Goal: Information Seeking & Learning: Learn about a topic

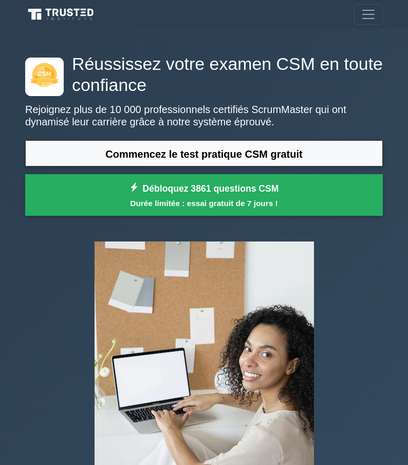
click at [269, 20] on div "Registre" at bounding box center [204, 14] width 370 height 21
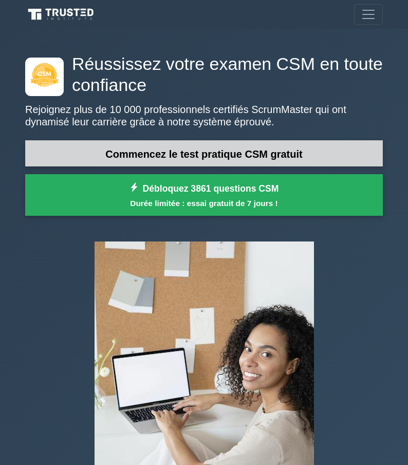
click at [174, 160] on link "Commencez le test pratique CSM gratuit" at bounding box center [204, 153] width 358 height 26
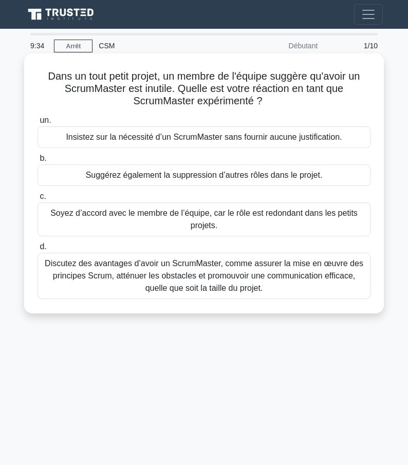
click at [154, 277] on font "Discutez des avantages d’avoir un ScrumMaster, comme assurer la mise en œuvre d…" at bounding box center [204, 275] width 319 height 33
click at [38, 250] on input "d. Discutez des avantages d’avoir un ScrumMaster, comme assurer la mise en œuvr…" at bounding box center [38, 247] width 0 height 7
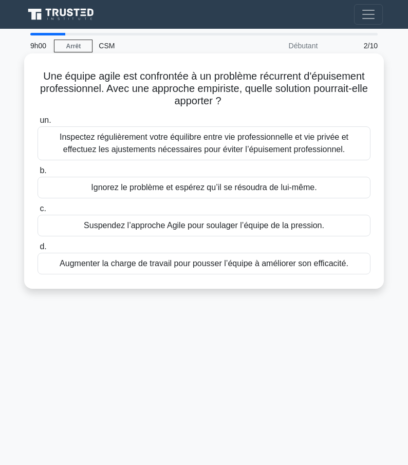
click at [147, 147] on font "Inspectez régulièrement votre équilibre entre vie professionnelle et vie privée…" at bounding box center [204, 143] width 289 height 21
click at [38, 124] on input "un. Inspectez régulièrement votre équilibre entre vie professionnelle et vie pr…" at bounding box center [38, 120] width 0 height 7
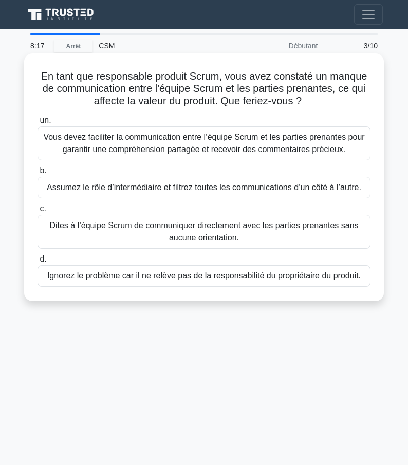
click at [208, 139] on font "Vous devez faciliter la communication entre l’équipe Scrum et les parties prena…" at bounding box center [203, 143] width 321 height 21
click at [38, 124] on input "un. Vous devez faciliter la communication entre l’équipe Scrum et les parties p…" at bounding box center [38, 120] width 0 height 7
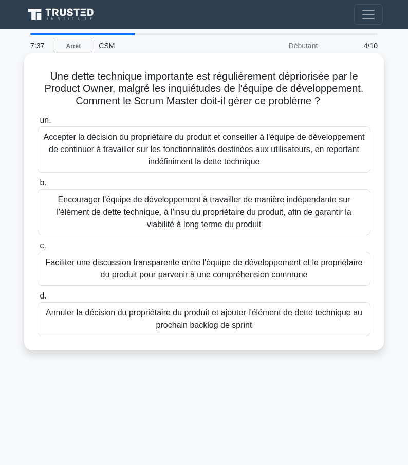
click at [221, 270] on font "Faciliter une discussion transparente entre l'équipe de développement et le pro…" at bounding box center [204, 268] width 317 height 21
click at [38, 249] on input "c. Faciliter une discussion transparente entre l'équipe de développement et le …" at bounding box center [38, 246] width 0 height 7
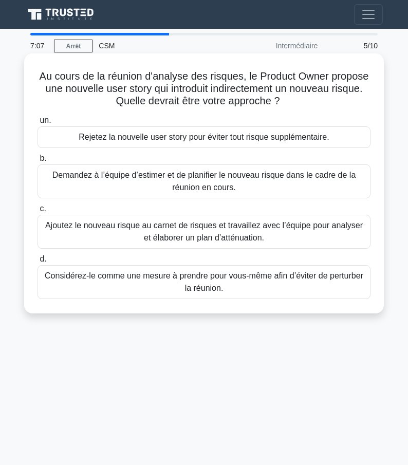
click at [287, 232] on font "Ajoutez le nouveau risque au carnet de risques et travaillez avec l’équipe pour…" at bounding box center [204, 232] width 324 height 25
click at [38, 212] on input "c. Ajoutez le nouveau risque au carnet de risques et travaillez avec l’équipe p…" at bounding box center [38, 209] width 0 height 7
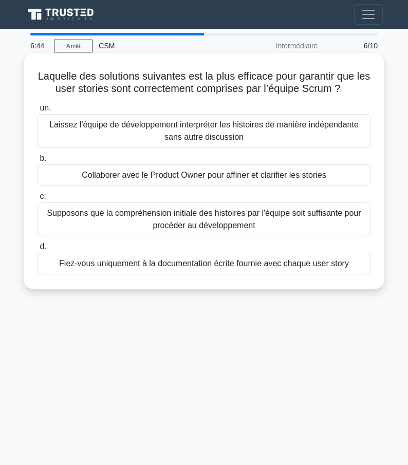
click at [272, 175] on font "Collaborer avec le Product Owner pour affiner et clarifier les stories" at bounding box center [204, 175] width 244 height 9
click at [38, 162] on input "b. Collaborer avec le Product Owner pour affiner et clarifier les stories" at bounding box center [38, 158] width 0 height 7
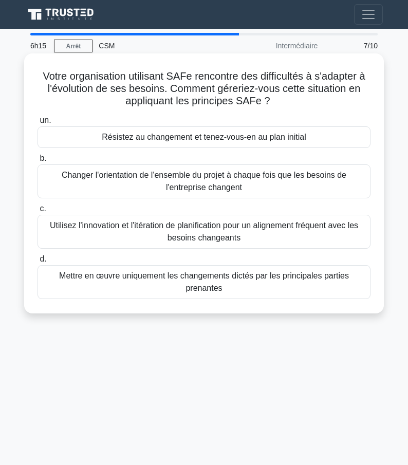
click at [260, 234] on font "Utilisez l'innovation et l'itération de planification pour un alignement fréque…" at bounding box center [204, 232] width 324 height 25
click at [38, 212] on input "c. Utilisez l'innovation et l'itération de planification pour un alignement fré…" at bounding box center [38, 209] width 0 height 7
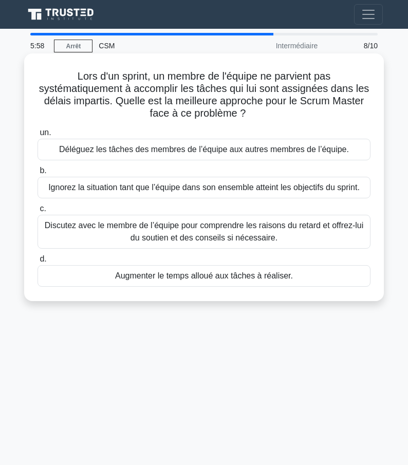
click at [241, 232] on font "Discutez avec le membre de l’équipe pour comprendre les raisons du retard et of…" at bounding box center [204, 232] width 324 height 25
click at [38, 212] on input "c. Discutez avec le membre de l’équipe pour comprendre les raisons du retard et…" at bounding box center [38, 209] width 0 height 7
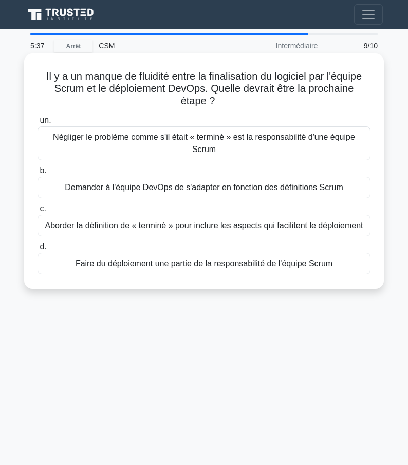
click at [241, 226] on font "Aborder la définition de « terminé » pour inclure les aspects qui facilitent le…" at bounding box center [204, 225] width 318 height 9
click at [38, 212] on input "c. Aborder la définition de « terminé » pour inclure les aspects qui facilitent…" at bounding box center [38, 209] width 0 height 7
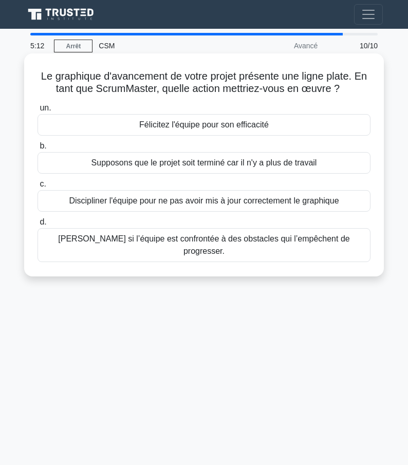
click at [240, 239] on font "Vérifiez si l’équipe est confrontée à des obstacles qui l’empêchent de progress…" at bounding box center [204, 244] width 292 height 21
click at [38, 226] on input "d. Vérifiez si l’équipe est confrontée à des obstacles qui l’empêchent de progr…" at bounding box center [38, 222] width 0 height 7
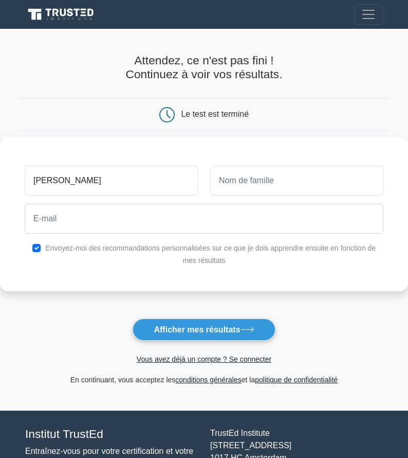
type input "jessica"
click at [331, 178] on input "text" at bounding box center [296, 181] width 173 height 30
type input "l"
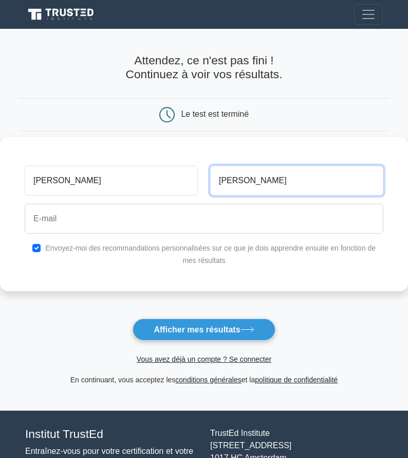
type input "Lobkovsky"
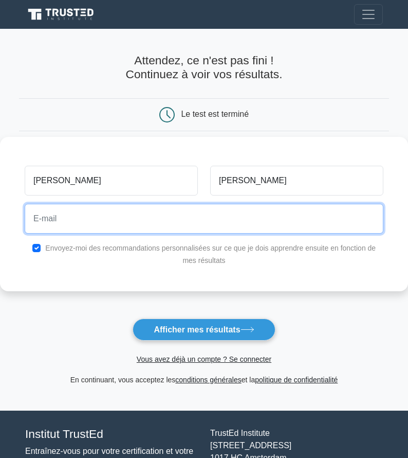
click at [111, 223] on input "email" at bounding box center [204, 219] width 359 height 30
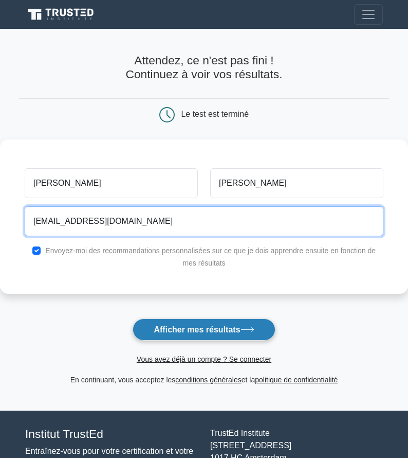
type input "jolilob@gmail.com"
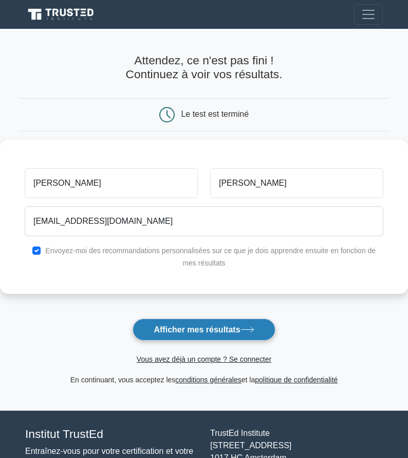
click at [233, 329] on font "Afficher mes résultats" at bounding box center [197, 329] width 86 height 9
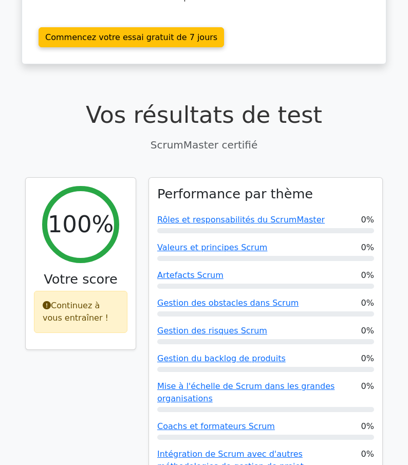
scroll to position [308, 0]
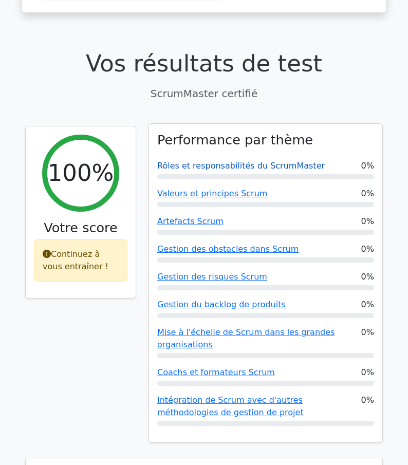
click at [205, 168] on font "Rôles et responsabilités du ScrumMaster" at bounding box center [241, 166] width 168 height 10
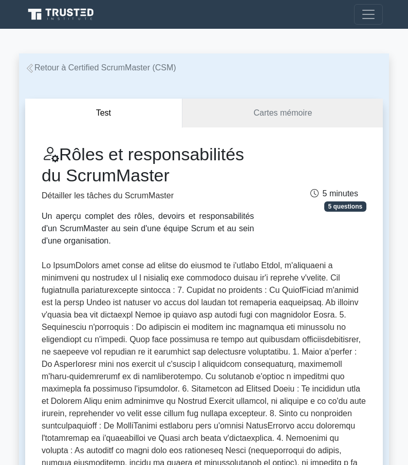
click at [29, 65] on icon at bounding box center [29, 68] width 9 height 9
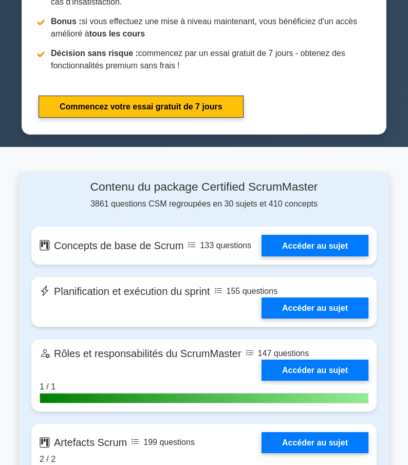
scroll to position [617, 0]
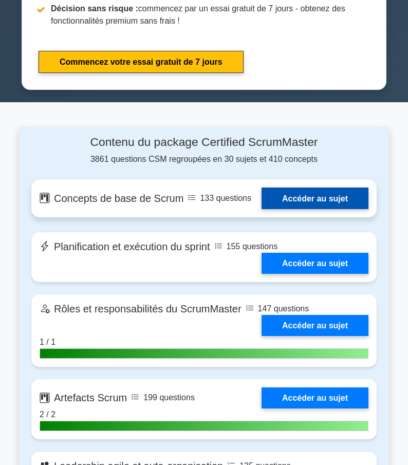
click at [295, 196] on link "Accéder au sujet" at bounding box center [315, 198] width 107 height 21
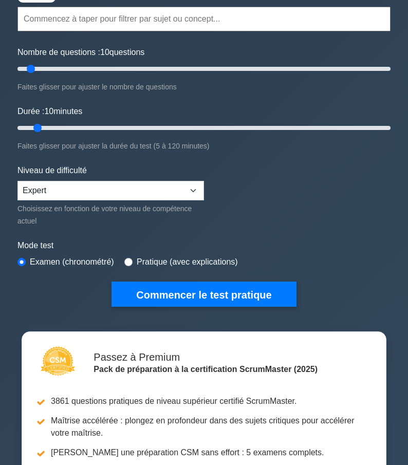
scroll to position [0, 0]
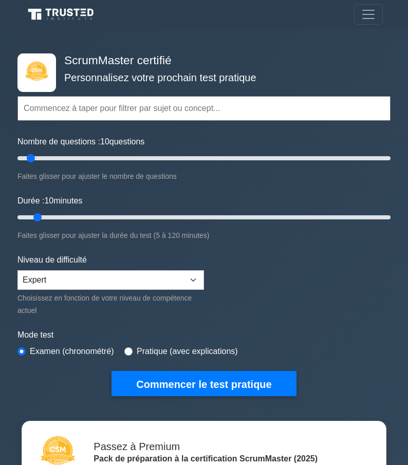
click at [206, 284] on form "Thèmes Concepts de base de Scrum Planification et exécution du sprint Rôles et …" at bounding box center [203, 231] width 373 height 331
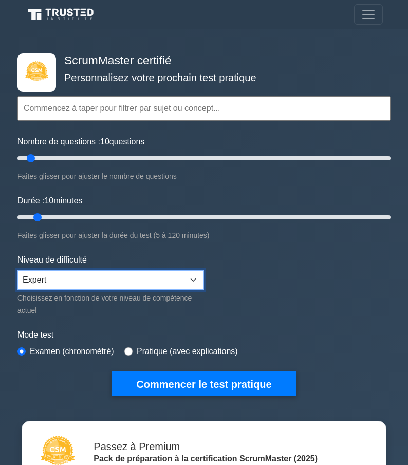
click at [196, 282] on select "Débutant Intermédiaire Expert" at bounding box center [110, 280] width 187 height 20
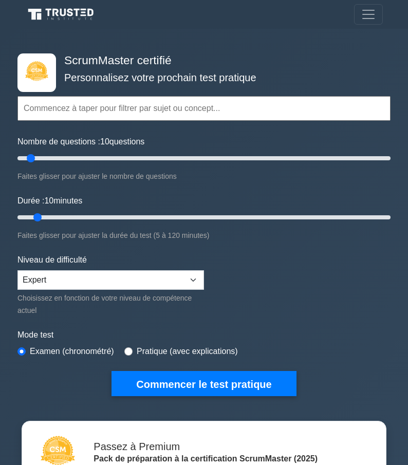
click at [257, 251] on form "Thèmes Concepts de base de Scrum Planification et exécution du sprint Rôles et …" at bounding box center [203, 231] width 373 height 331
click at [225, 104] on input "text" at bounding box center [203, 108] width 373 height 25
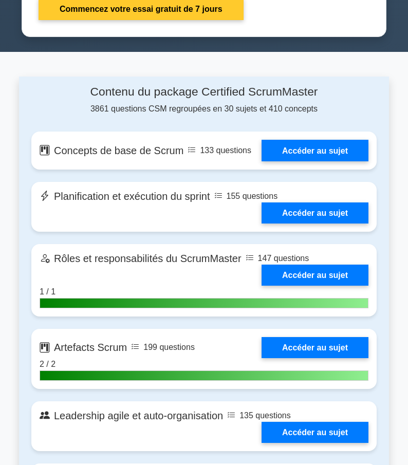
scroll to position [668, 0]
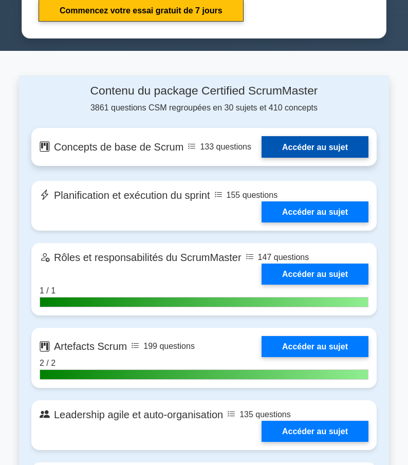
click at [281, 148] on link "Accéder au sujet" at bounding box center [315, 146] width 107 height 21
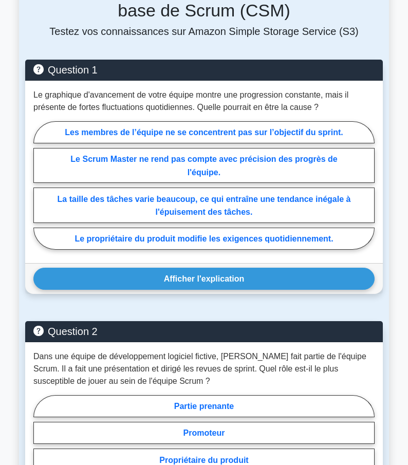
scroll to position [823, 0]
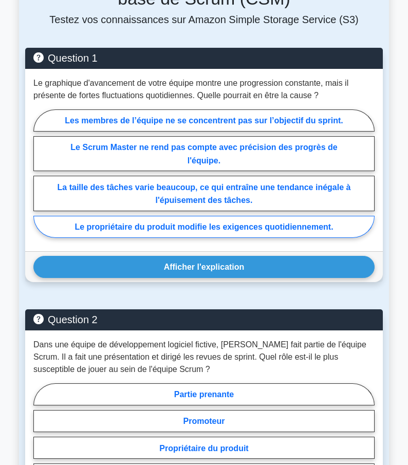
click at [264, 225] on font "Le propriétaire du produit modifie les exigences quotidiennement." at bounding box center [204, 227] width 259 height 9
click at [40, 180] on input "Le propriétaire du produit modifie les exigences quotidiennement." at bounding box center [36, 176] width 7 height 7
radio input "true"
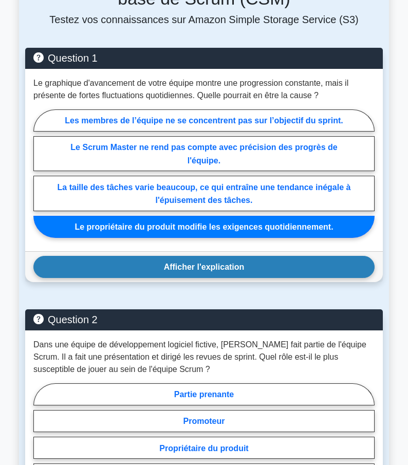
click at [256, 270] on button "Afficher l'explication" at bounding box center [203, 267] width 341 height 22
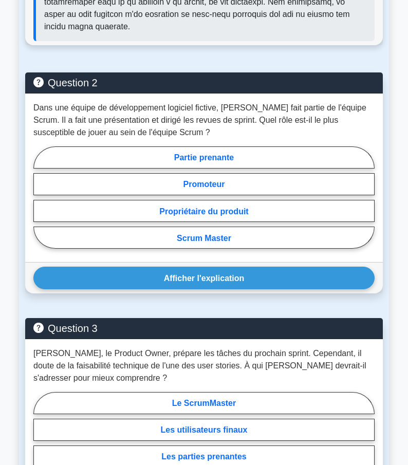
scroll to position [1337, 0]
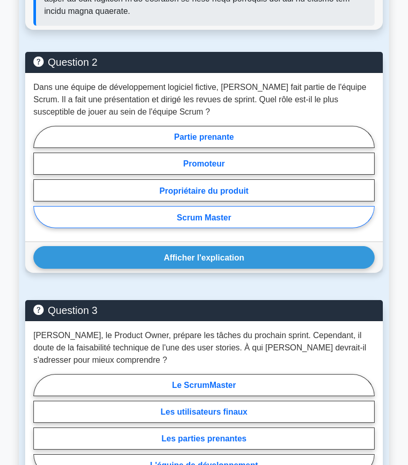
click at [267, 216] on label "Scrum Master" at bounding box center [203, 217] width 341 height 22
click at [40, 184] on input "Scrum Master" at bounding box center [36, 180] width 7 height 7
radio input "true"
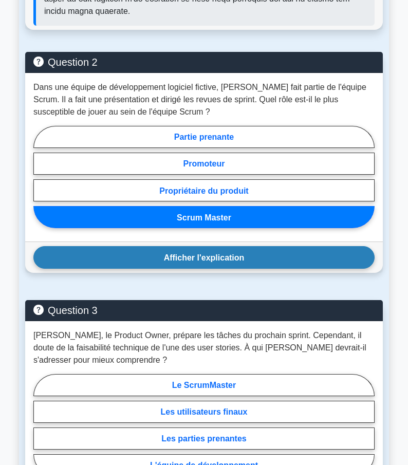
click at [266, 255] on button "Afficher l'explication" at bounding box center [203, 257] width 341 height 22
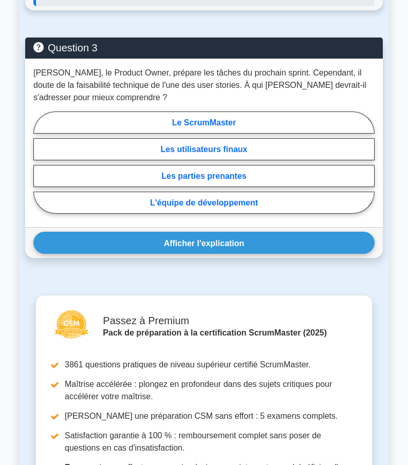
scroll to position [1851, 0]
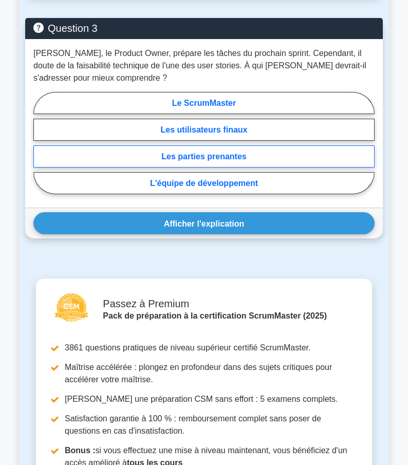
click at [243, 161] on font "Les parties prenantes" at bounding box center [203, 156] width 85 height 9
click at [40, 149] on input "Les parties prenantes" at bounding box center [36, 145] width 7 height 7
radio input "true"
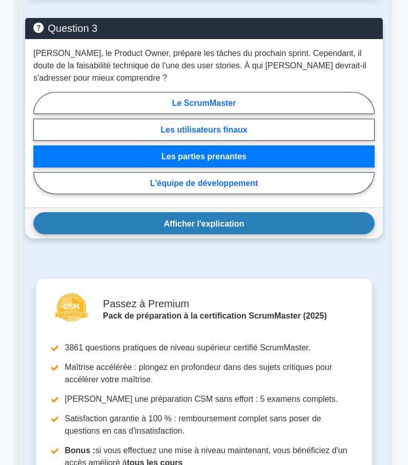
click at [242, 232] on button "Afficher l'explication" at bounding box center [203, 223] width 341 height 22
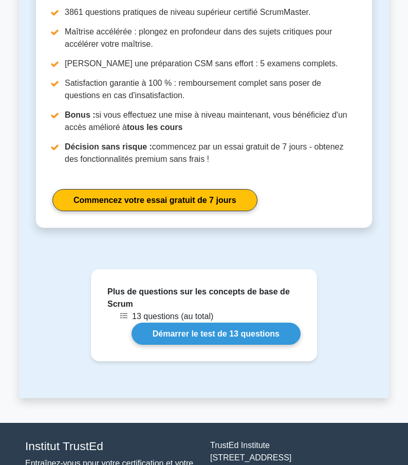
scroll to position [2365, 0]
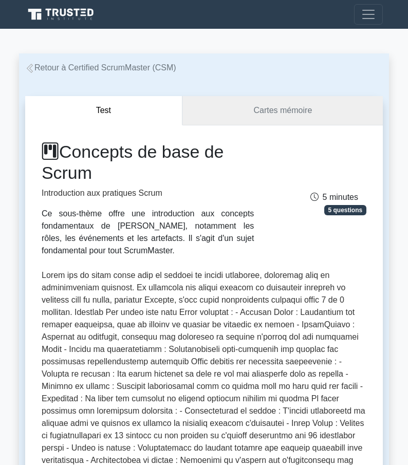
click at [282, 106] on font "Cartes mémoire" at bounding box center [282, 110] width 59 height 9
